Goal: Task Accomplishment & Management: Manage account settings

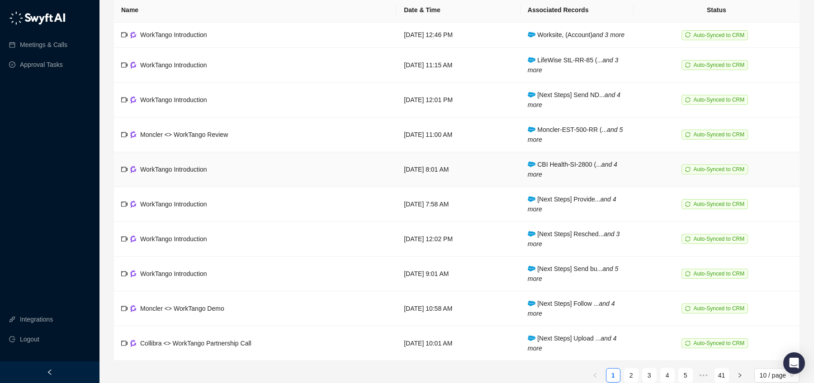
scroll to position [48, 0]
click at [579, 175] on span "CBI Health-SI-2800 (... and 4 more" at bounding box center [573, 169] width 90 height 17
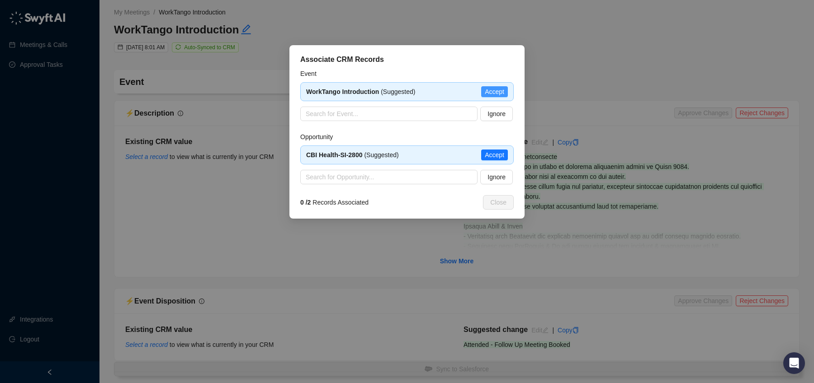
click at [495, 90] on span "Accept" at bounding box center [494, 92] width 19 height 10
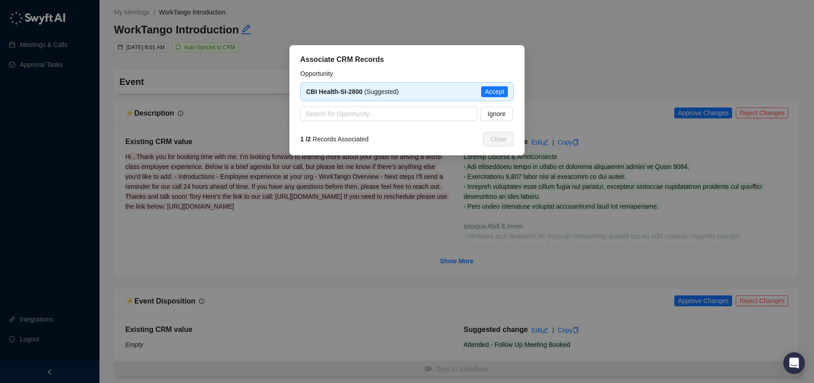
click at [495, 90] on span "Accept" at bounding box center [494, 92] width 19 height 10
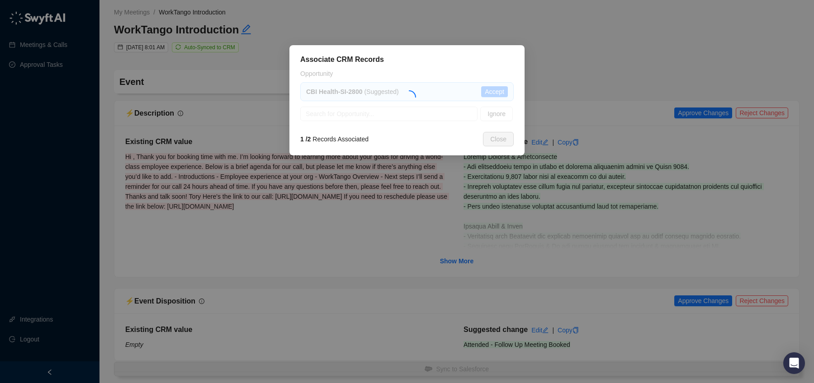
type textarea "**********"
type input "**********"
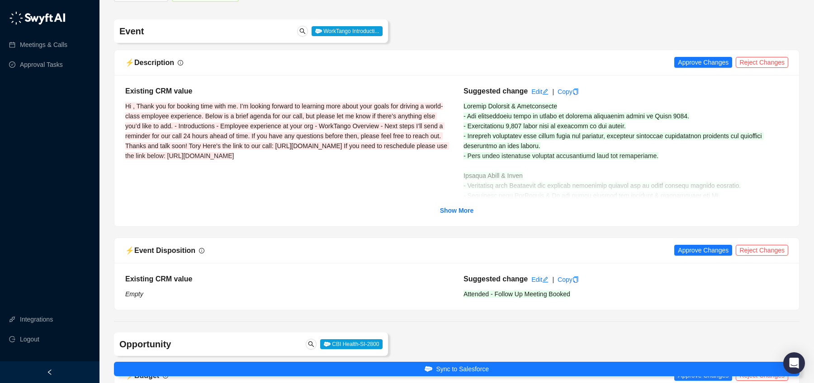
scroll to position [67, 0]
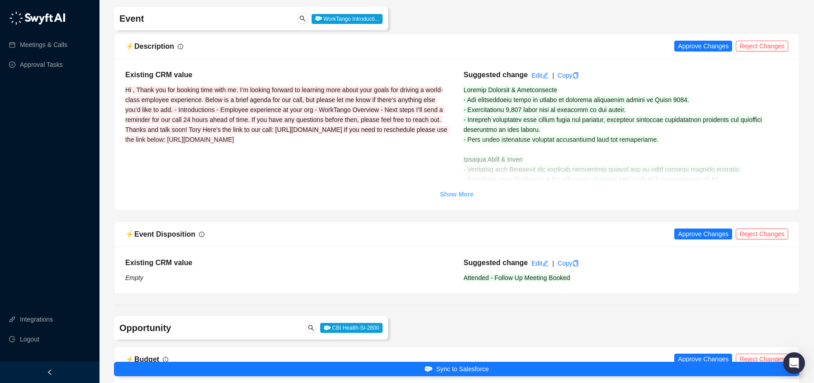
click at [458, 195] on strong "Show More" at bounding box center [457, 194] width 34 height 7
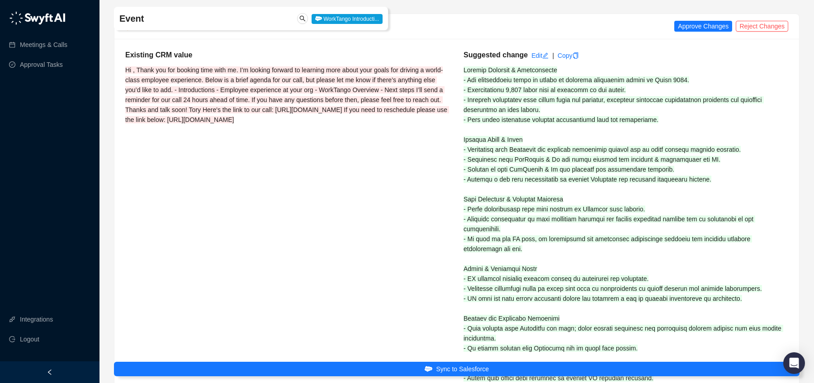
scroll to position [92, 0]
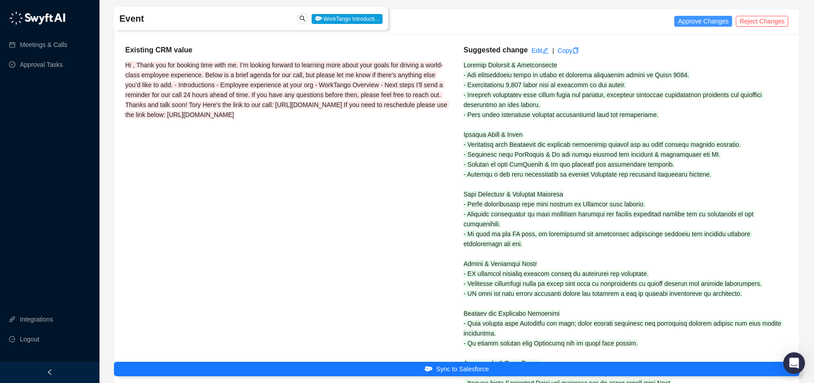
click at [692, 19] on span "Approve Changes" at bounding box center [703, 21] width 51 height 10
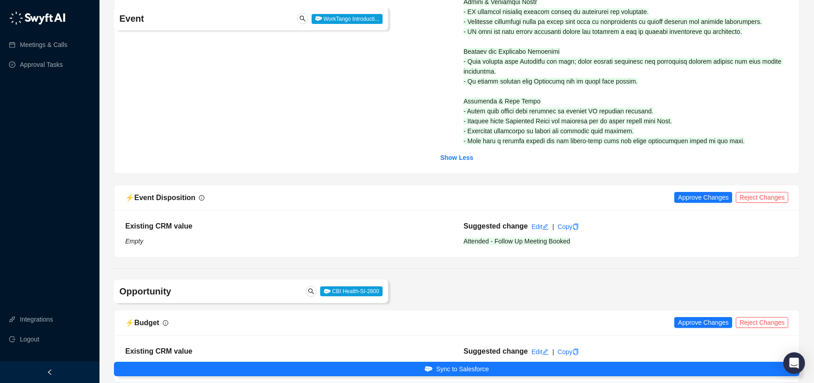
scroll to position [434, 0]
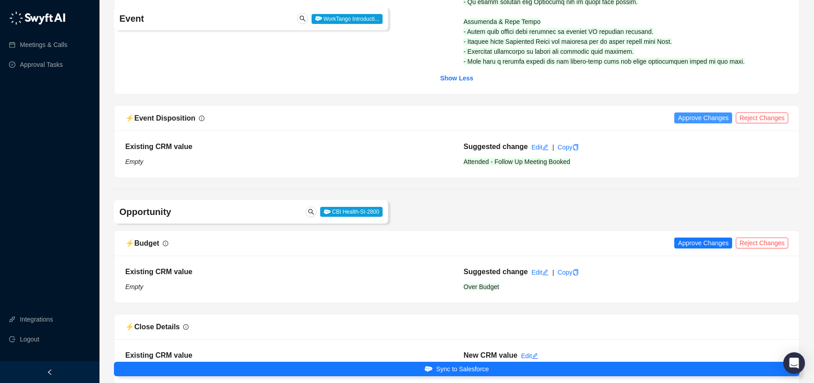
click at [693, 118] on span "Approve Changes" at bounding box center [703, 118] width 51 height 10
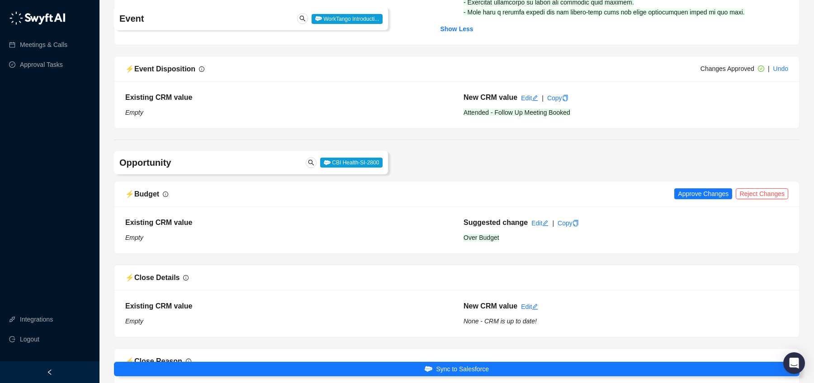
scroll to position [609, 0]
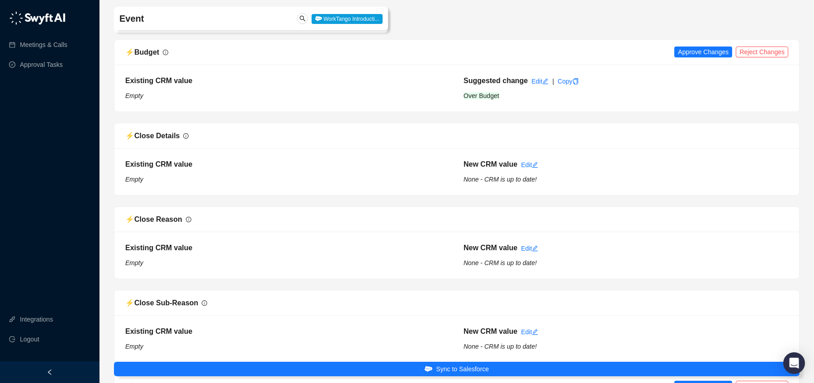
click at [539, 86] on div "Edit" at bounding box center [539, 81] width 17 height 10
click at [534, 80] on link "Edit" at bounding box center [539, 80] width 17 height 7
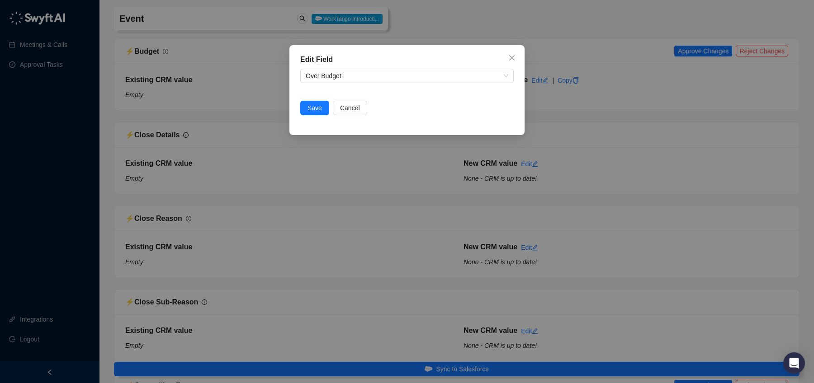
scroll to position [625, 0]
click at [343, 76] on span "Over Budget" at bounding box center [407, 76] width 203 height 14
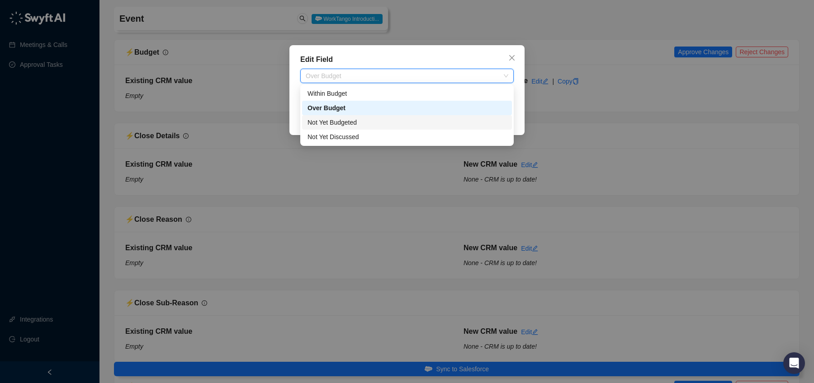
scroll to position [627, 0]
click at [349, 88] on div "Within Budget" at bounding box center [407, 93] width 210 height 14
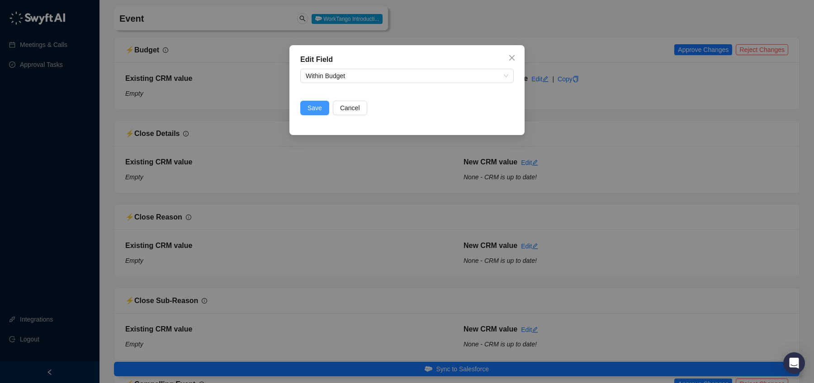
click at [317, 108] on span "Save" at bounding box center [314, 108] width 14 height 10
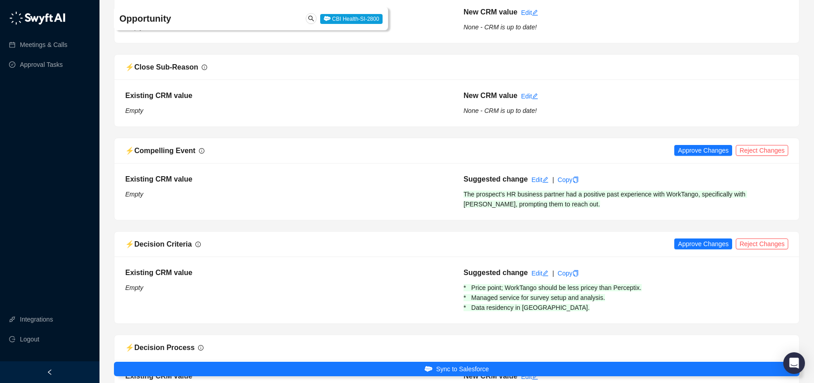
scroll to position [862, 0]
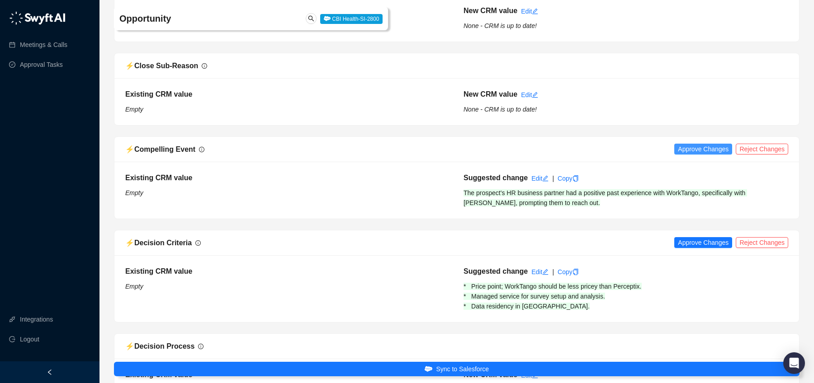
click at [699, 151] on span "Approve Changes" at bounding box center [703, 149] width 51 height 10
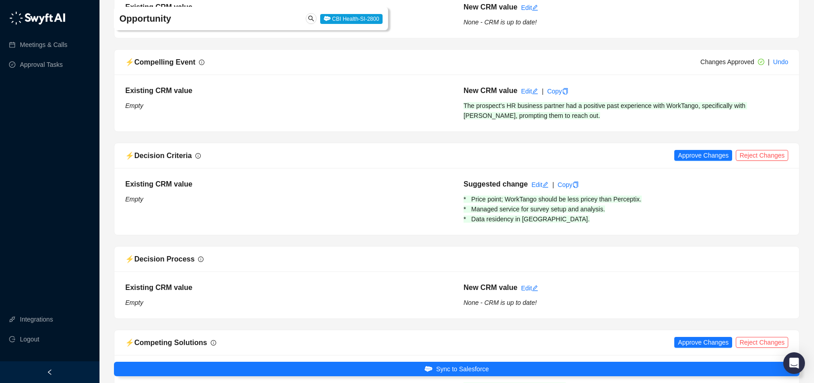
scroll to position [958, 0]
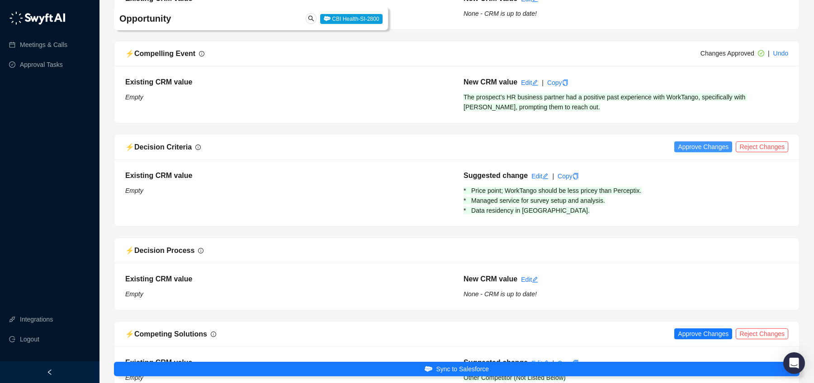
click at [691, 146] on span "Approve Changes" at bounding box center [703, 147] width 51 height 10
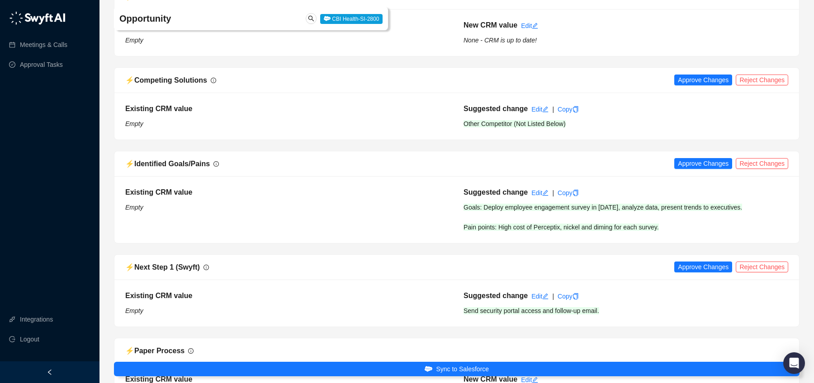
scroll to position [1213, 0]
click at [689, 163] on span "Approve Changes" at bounding box center [703, 163] width 51 height 10
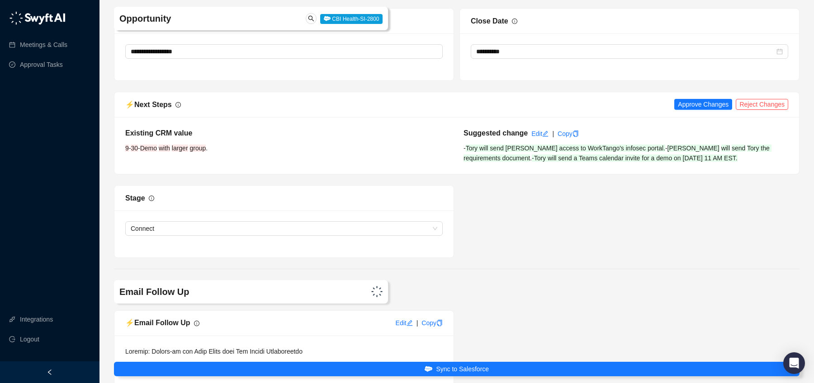
scroll to position [2224, 0]
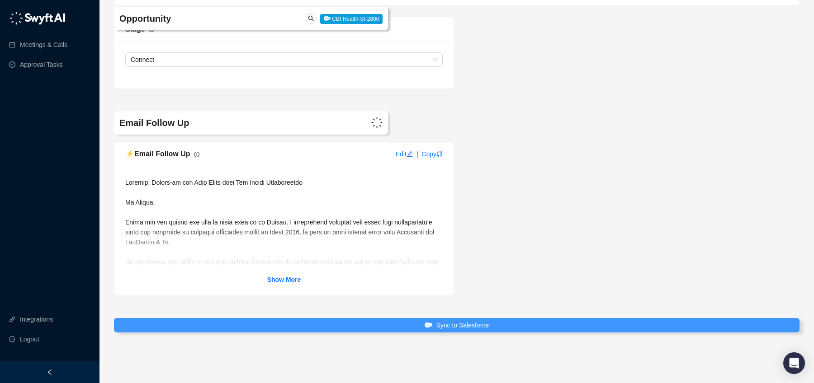
click at [498, 329] on button "Sync to Salesforce" at bounding box center [456, 325] width 685 height 14
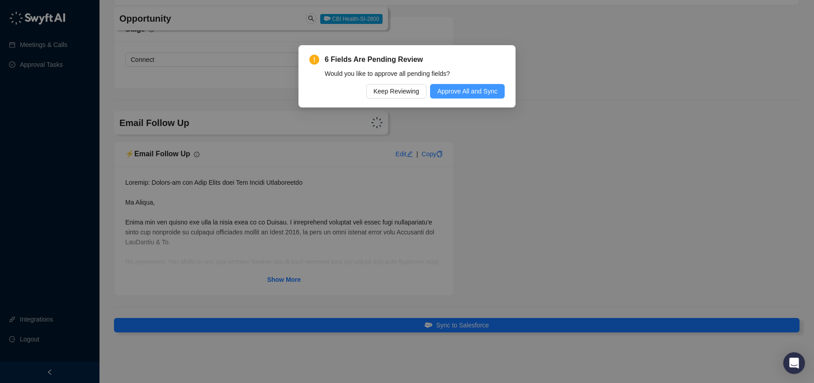
click at [467, 87] on span "Approve All and Sync" at bounding box center [467, 91] width 60 height 10
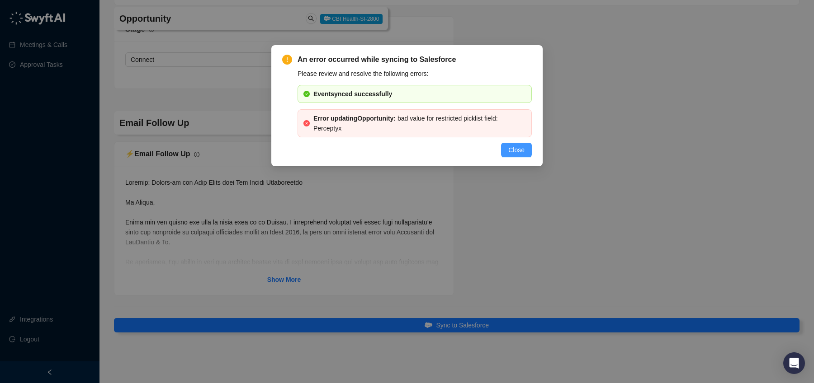
click at [513, 151] on span "Close" at bounding box center [516, 150] width 16 height 10
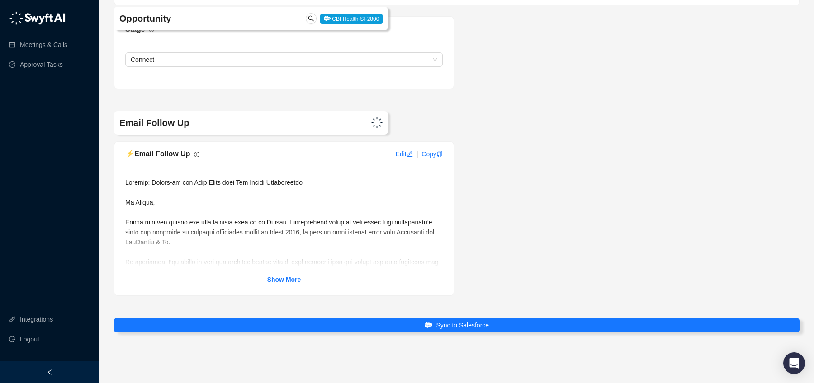
scroll to position [2224, 0]
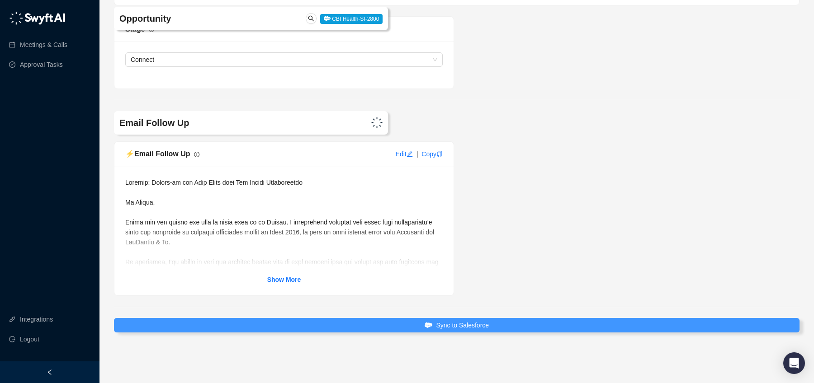
click at [474, 326] on span "Sync to Salesforce" at bounding box center [462, 326] width 53 height 10
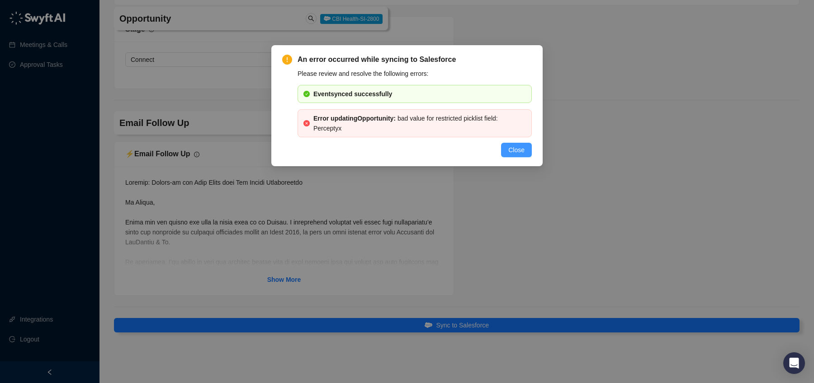
click at [518, 157] on div "An error occurred while syncing to Salesforce Please review and resolve the fol…" at bounding box center [406, 105] width 271 height 121
click at [513, 151] on span "Close" at bounding box center [516, 150] width 16 height 10
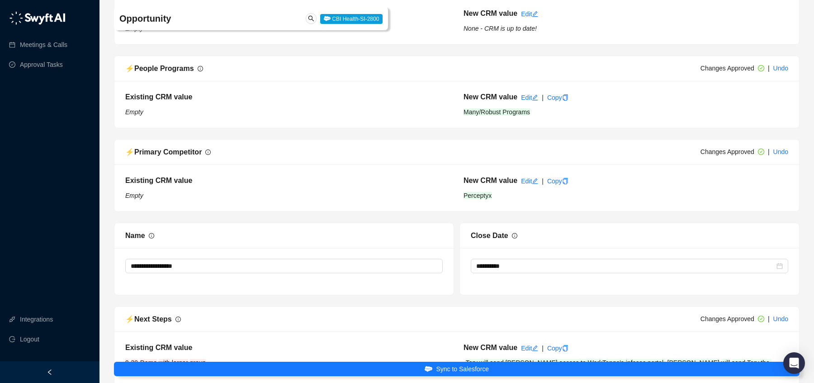
scroll to position [1832, 0]
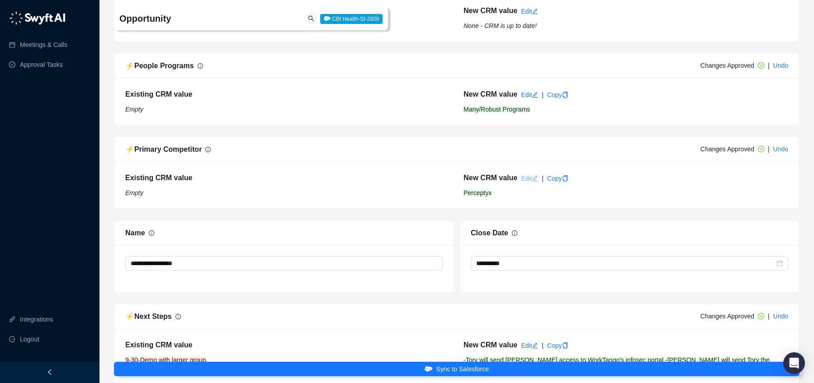
click at [534, 179] on icon "edit" at bounding box center [535, 178] width 6 height 6
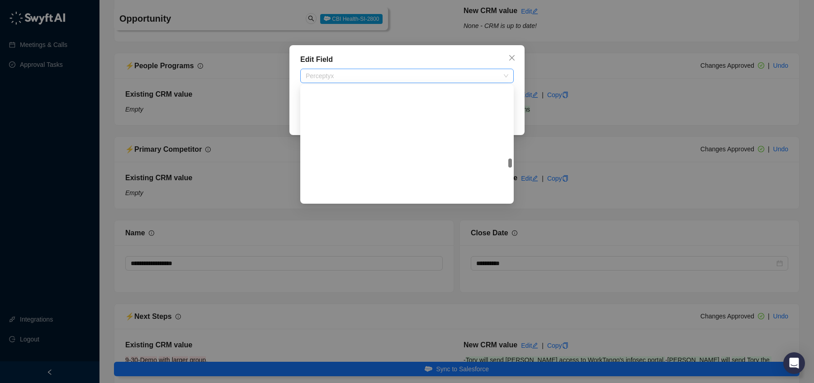
click at [391, 79] on span "Perceptyx" at bounding box center [407, 76] width 203 height 14
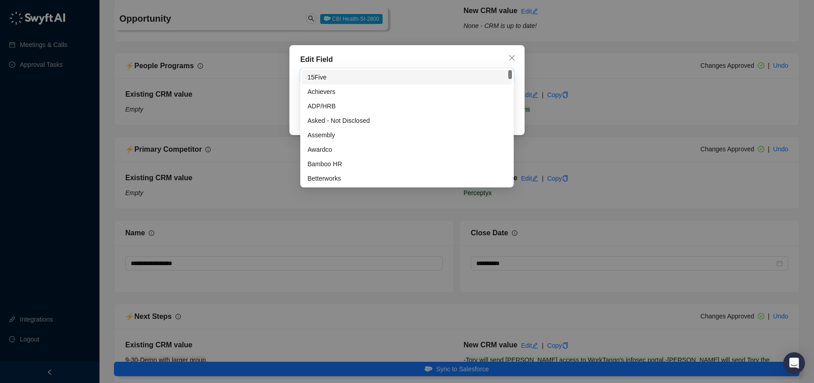
scroll to position [1812, 0]
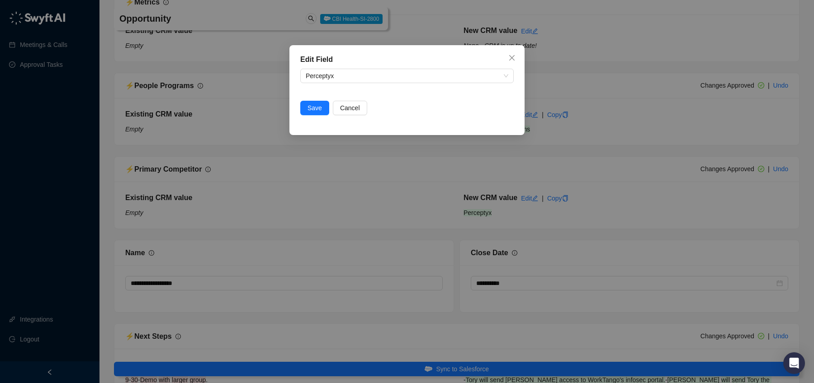
click at [385, 51] on div "Edit Field Primary Competitor Perceptyx Save Cancel" at bounding box center [406, 90] width 235 height 90
click at [409, 71] on span "Perceptyx" at bounding box center [407, 76] width 203 height 14
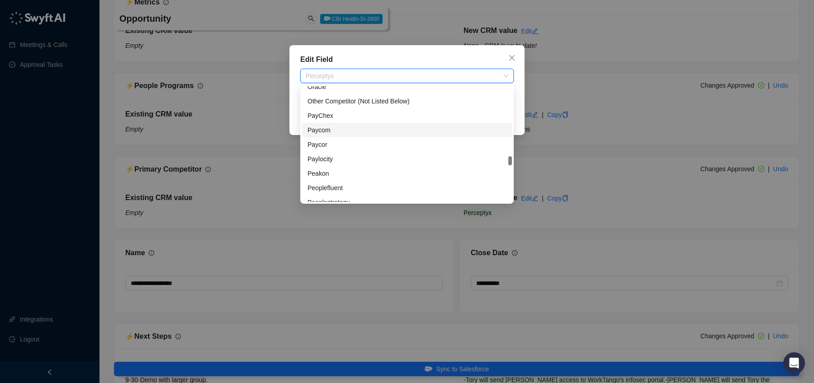
scroll to position [610, 0]
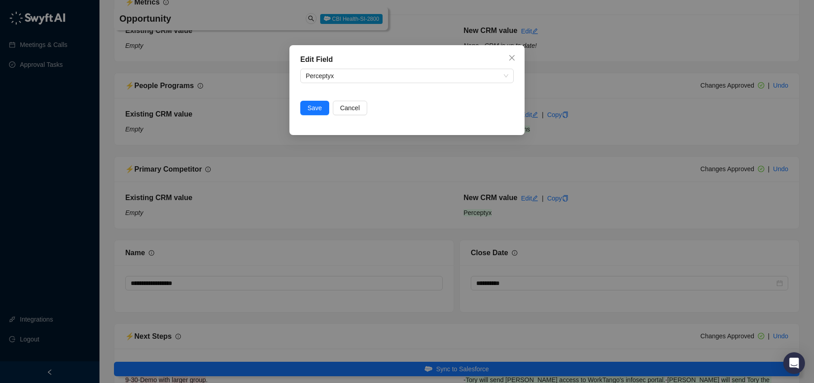
click at [504, 55] on div "Edit Field" at bounding box center [406, 59] width 213 height 11
click at [372, 72] on span "Perceptyx" at bounding box center [407, 76] width 203 height 14
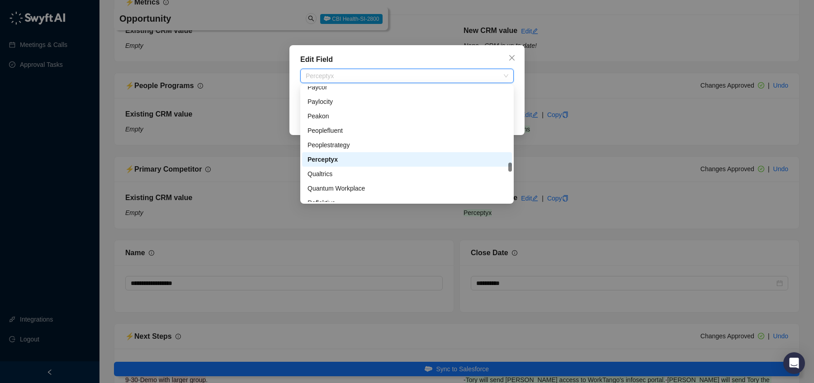
scroll to position [674, 0]
click at [367, 172] on div "Qualtrics" at bounding box center [406, 172] width 199 height 10
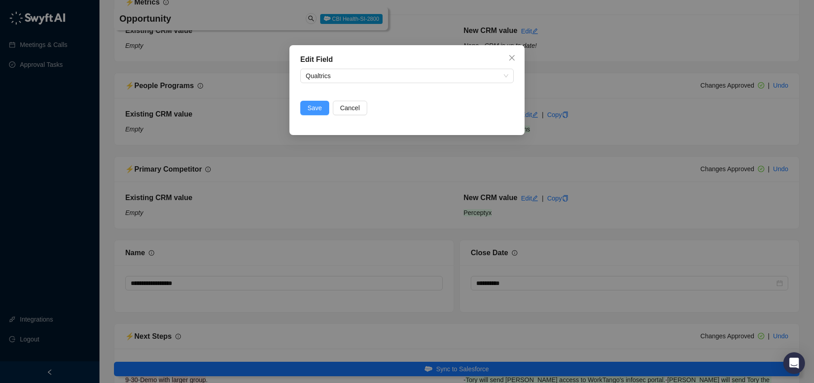
click at [319, 108] on span "Save" at bounding box center [314, 108] width 14 height 10
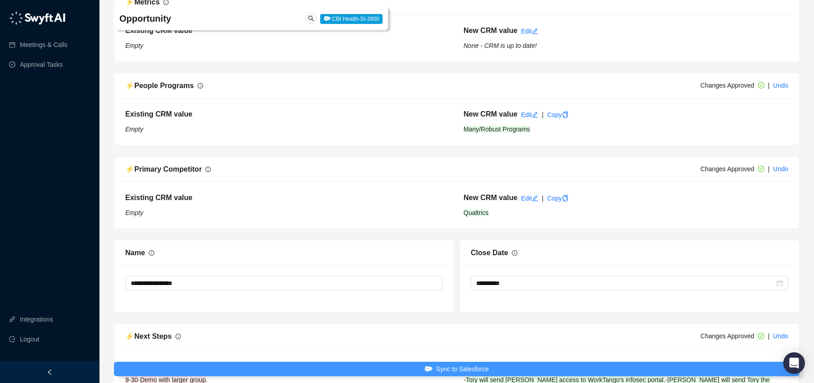
click at [436, 366] on span "Sync to Salesforce" at bounding box center [462, 369] width 53 height 10
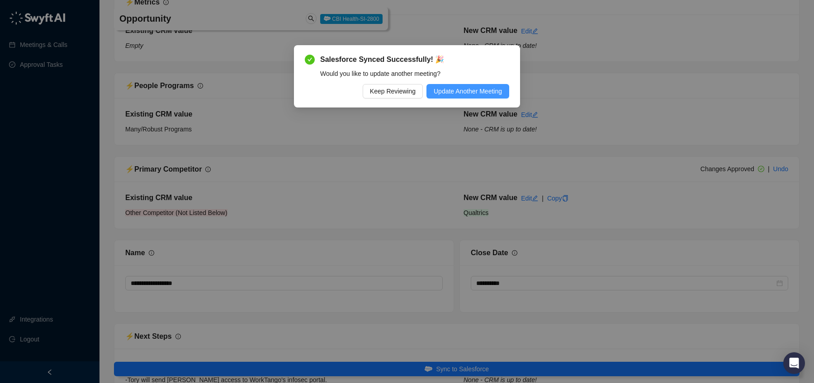
click at [458, 93] on span "Update Another Meeting" at bounding box center [468, 91] width 68 height 10
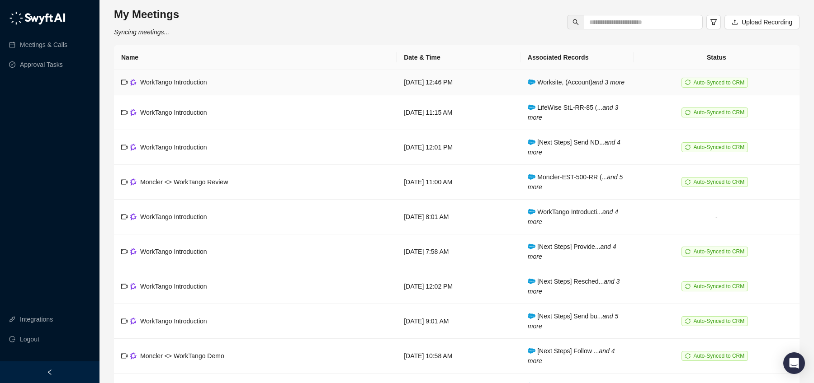
click at [170, 87] on div "WorkTango Introduction" at bounding box center [173, 82] width 67 height 10
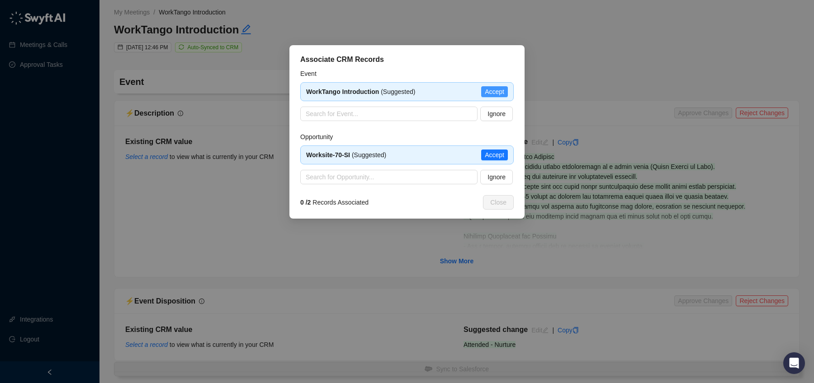
click at [492, 91] on span "Accept" at bounding box center [494, 92] width 19 height 10
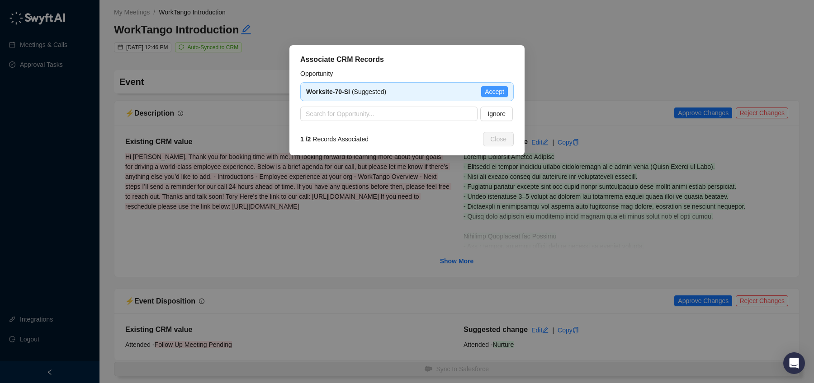
click at [494, 90] on span "Accept" at bounding box center [494, 92] width 19 height 10
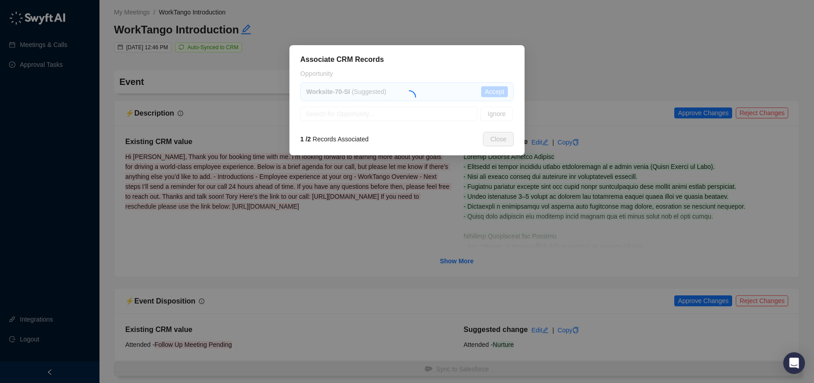
type textarea "**********"
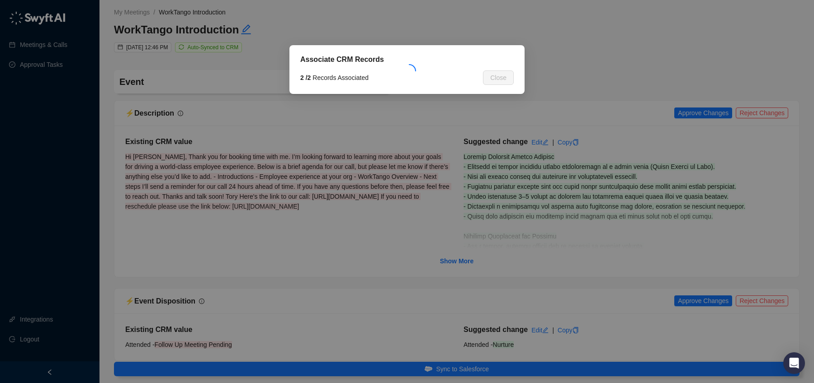
type input "**********"
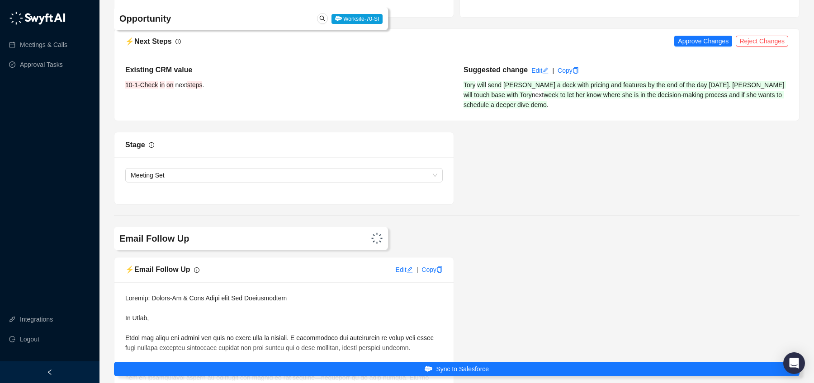
scroll to position [2003, 0]
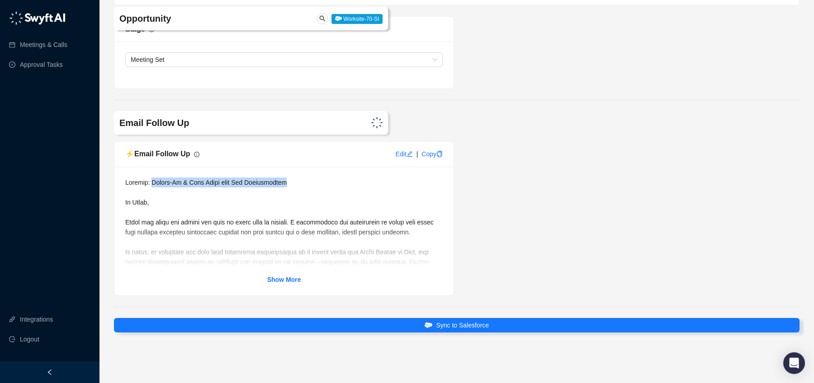
drag, startPoint x: 300, startPoint y: 186, endPoint x: 160, endPoint y: 184, distance: 140.6
click at [152, 184] on div at bounding box center [283, 223] width 317 height 90
copy span "Follow-Up & Next Steps from Our Conversation"
click at [292, 281] on strong "Show More" at bounding box center [284, 279] width 34 height 7
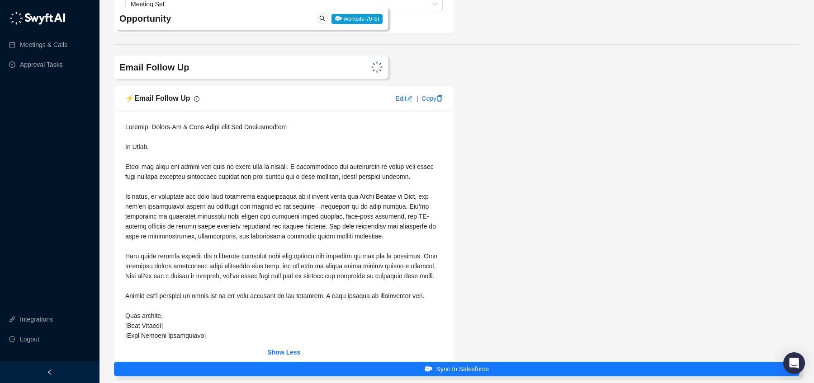
scroll to position [2060, 0]
drag, startPoint x: 390, startPoint y: 250, endPoint x: 355, endPoint y: 250, distance: 34.8
click at [355, 250] on div at bounding box center [283, 229] width 317 height 219
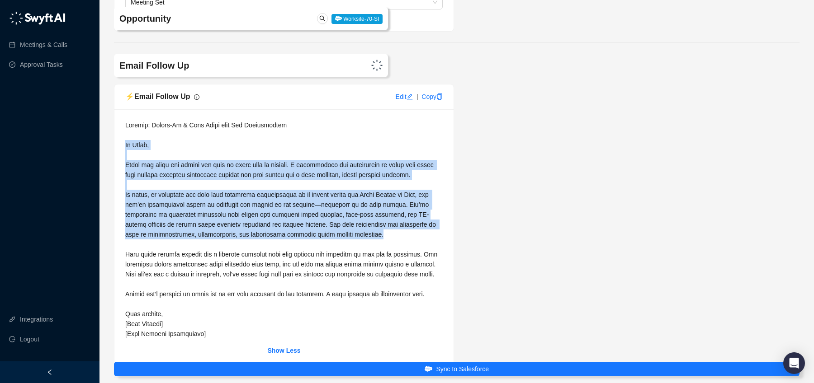
drag, startPoint x: 393, startPoint y: 245, endPoint x: 148, endPoint y: 144, distance: 264.4
click at [122, 145] on div "Show Less" at bounding box center [283, 237] width 339 height 257
copy span "Hi [PERSON_NAME], Thank you again for taking the time to speak with me earlier.…"
